Goal: Task Accomplishment & Management: Manage account settings

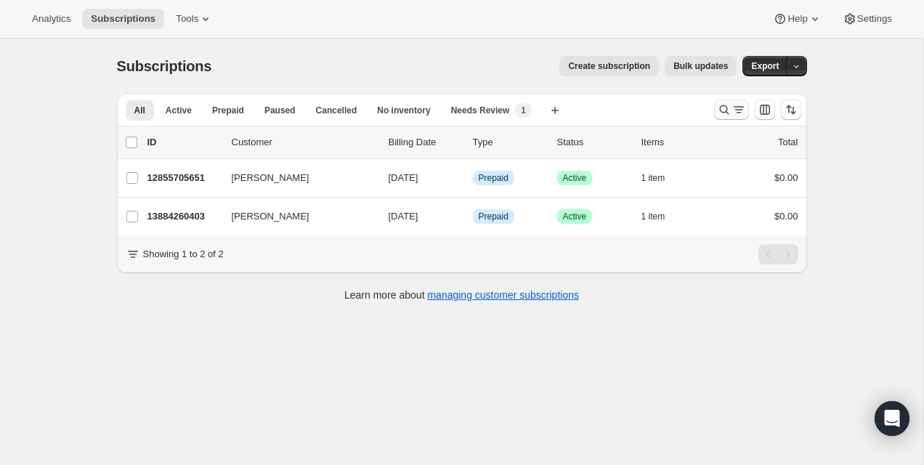
click at [724, 100] on button "Search and filter results" at bounding box center [731, 110] width 35 height 20
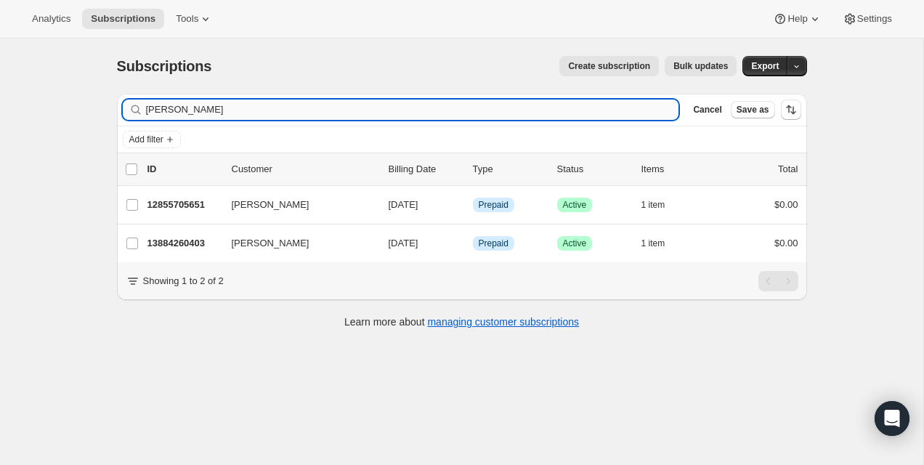
click at [643, 102] on input "[PERSON_NAME]" at bounding box center [412, 110] width 533 height 20
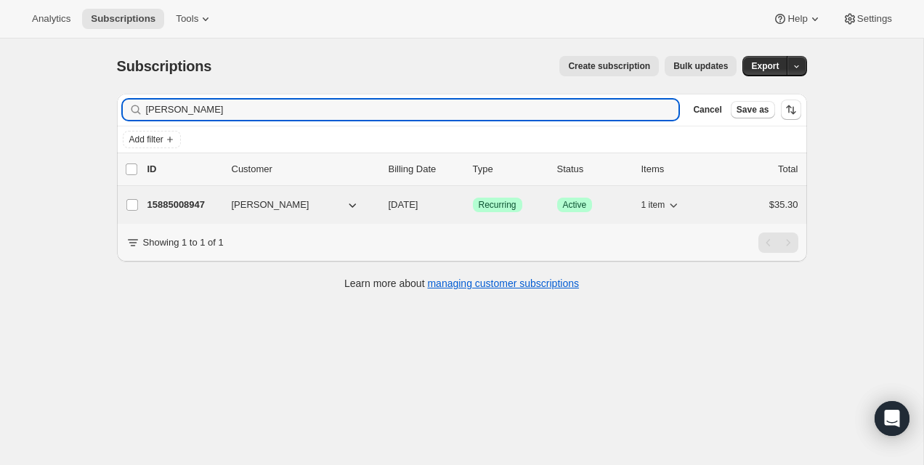
type input "[PERSON_NAME]"
click at [199, 206] on p "15885008947" at bounding box center [183, 205] width 73 height 15
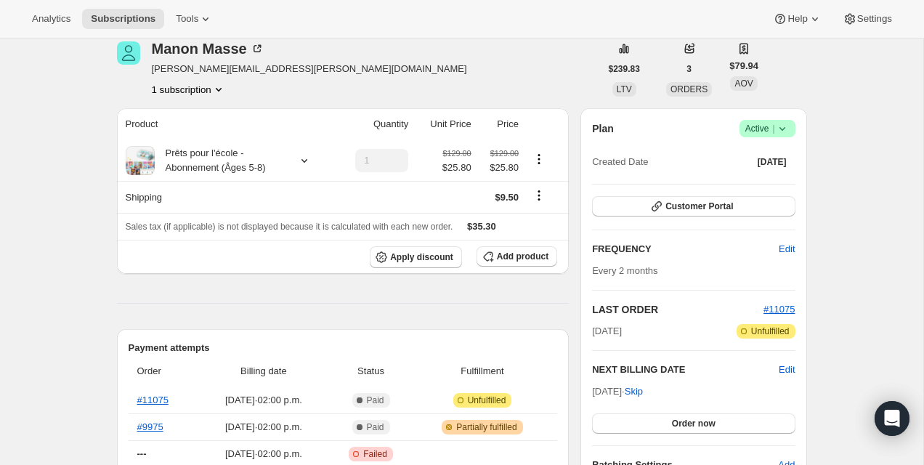
scroll to position [68, 0]
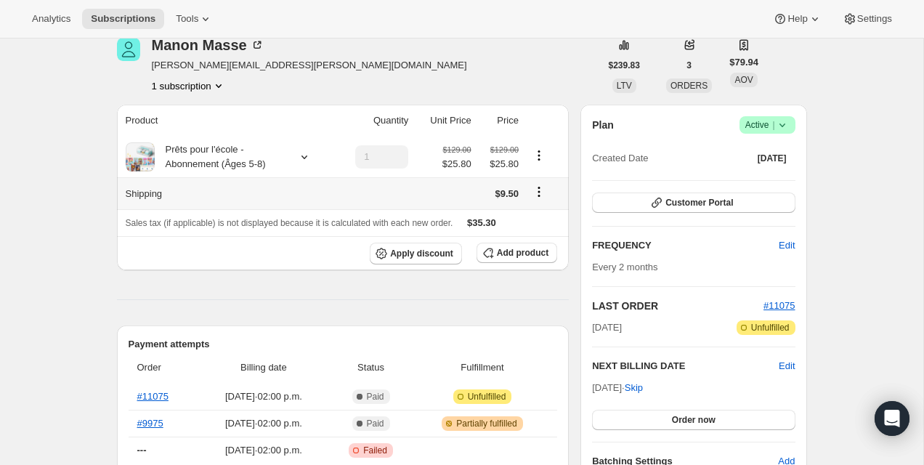
click at [540, 199] on icon "Shipping actions" at bounding box center [539, 192] width 15 height 15
click at [540, 226] on span "Edit shipping rate" at bounding box center [537, 221] width 73 height 15
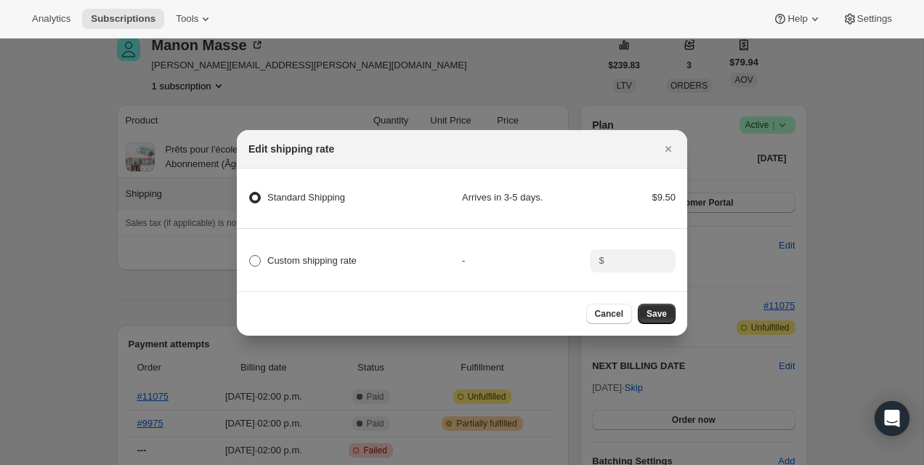
click at [327, 262] on span "Custom shipping rate" at bounding box center [311, 260] width 89 height 11
click at [250, 256] on input "Custom shipping rate" at bounding box center [249, 255] width 1 height 1
radio input "true"
radio Shipping "false"
click at [620, 256] on input ":r2h:" at bounding box center [631, 260] width 45 height 23
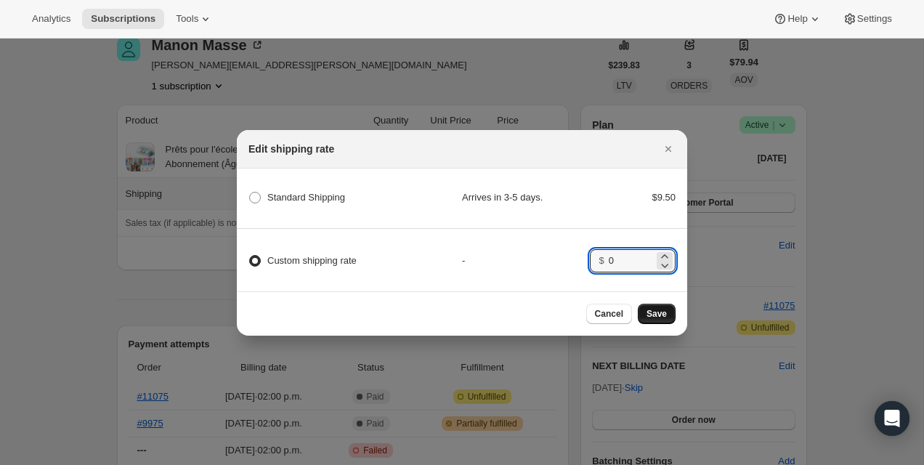
type input "0"
click at [665, 318] on span "Save" at bounding box center [657, 314] width 20 height 12
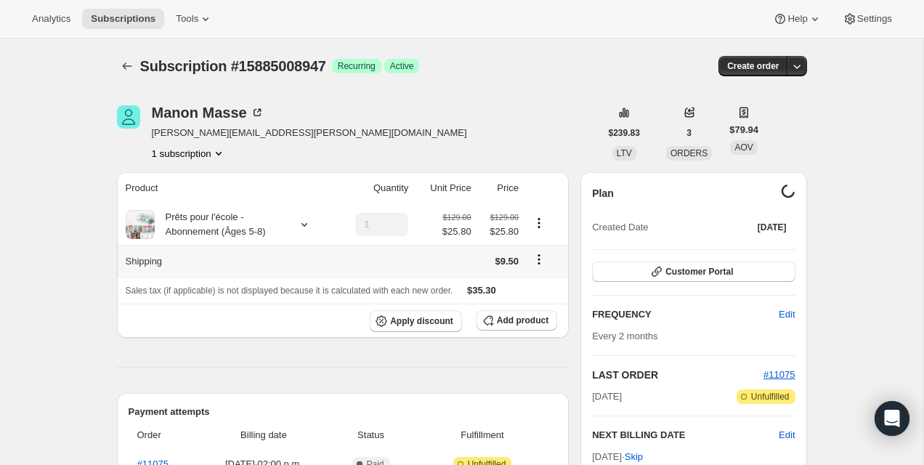
scroll to position [68, 0]
